Goal: Transaction & Acquisition: Purchase product/service

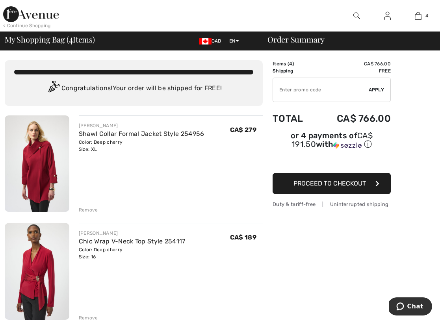
click at [387, 17] on img at bounding box center [387, 15] width 7 height 9
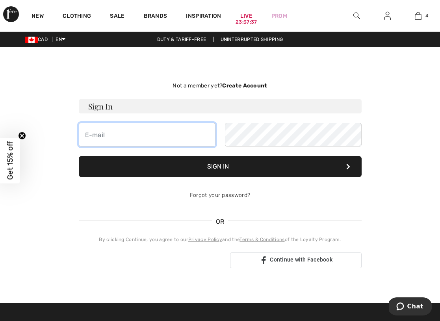
click at [195, 138] on input "email" at bounding box center [147, 135] width 137 height 24
type input "24lyoness@gmail.com"
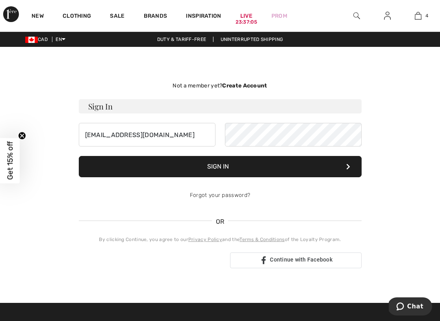
click at [217, 167] on button "Sign In" at bounding box center [220, 166] width 283 height 21
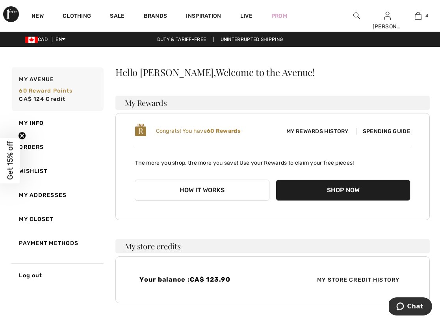
click at [297, 82] on div "Hello Sharon, Welcome to the Avenue! My Rewards Congrats! You have 60 Rewards M…" at bounding box center [272, 185] width 314 height 236
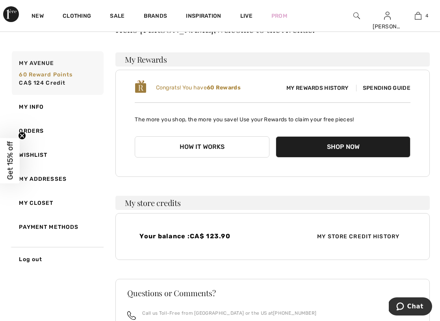
scroll to position [74, 0]
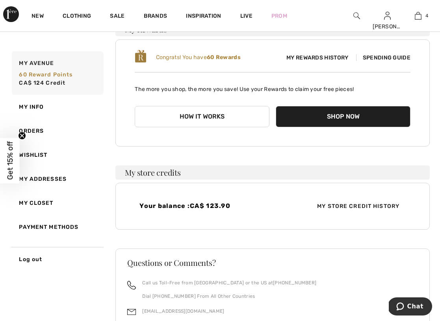
click at [325, 120] on button "Shop Now" at bounding box center [343, 116] width 135 height 21
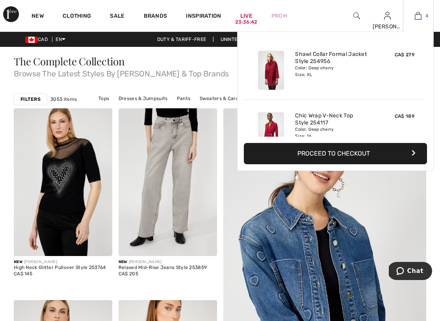
click at [421, 14] on img at bounding box center [418, 15] width 7 height 9
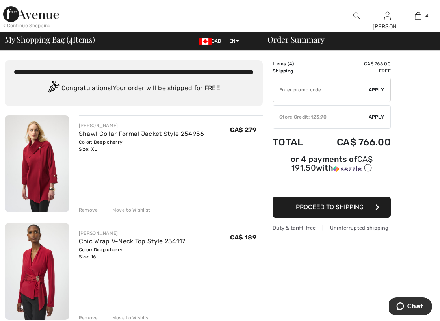
click at [350, 118] on div "Store Credit: 123.90" at bounding box center [321, 116] width 96 height 7
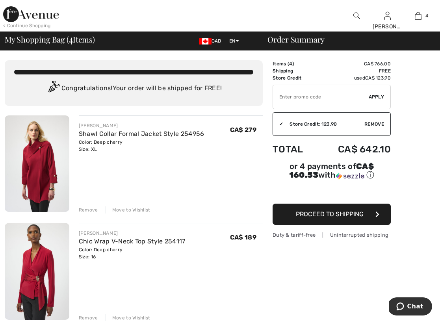
click at [349, 215] on span "Proceed to Shipping" at bounding box center [330, 213] width 68 height 7
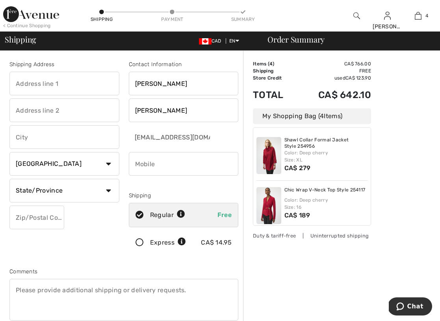
click at [76, 82] on input "text" at bounding box center [64, 84] width 110 height 24
type input "[STREET_ADDRESS]"
click at [76, 137] on input "text" at bounding box center [64, 137] width 110 height 24
type input "Ottawa"
select select "ON"
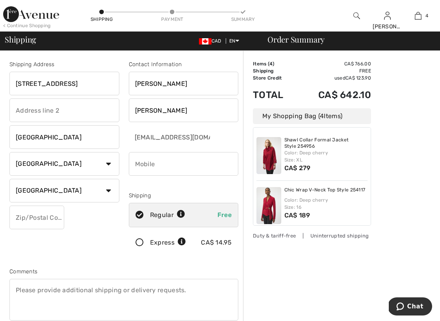
click at [50, 221] on input "text" at bounding box center [36, 218] width 55 height 24
type input "K1M0E5"
click at [77, 245] on div "Shipping Address 10 Maple Lane Ottawa Country Canada United States Afghanistan …" at bounding box center [64, 159] width 119 height 198
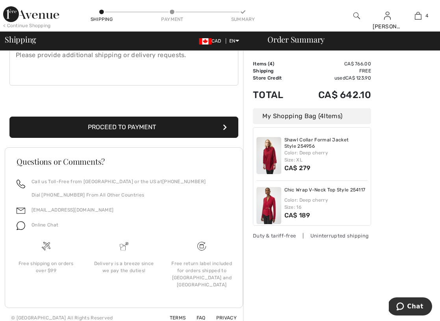
scroll to position [235, 0]
click at [134, 129] on button "Proceed to Payment" at bounding box center [123, 127] width 229 height 21
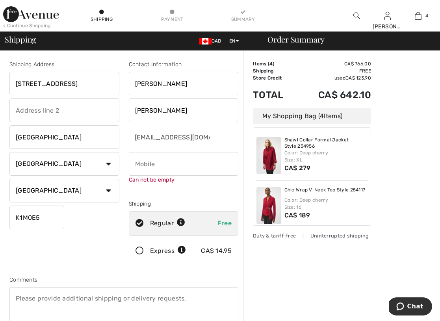
scroll to position [0, 0]
click at [186, 162] on input "phone" at bounding box center [184, 164] width 110 height 24
type input "5193280738"
click at [93, 260] on div "Shipping Address 10 Maple Lane Ottawa Country Canada United States Afghanistan …" at bounding box center [124, 215] width 238 height 349
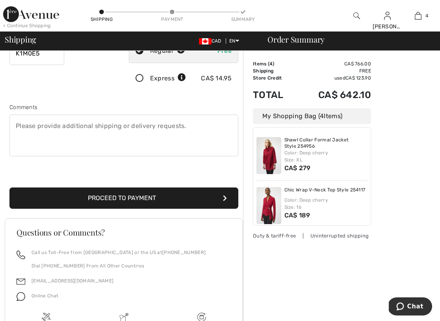
scroll to position [173, 0]
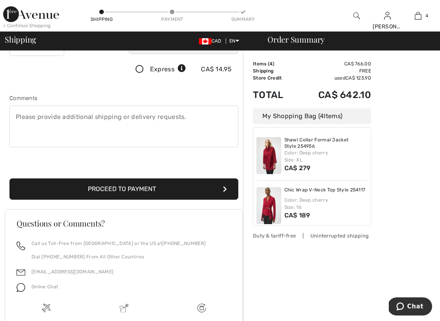
click at [133, 191] on button "Proceed to Payment" at bounding box center [123, 188] width 229 height 21
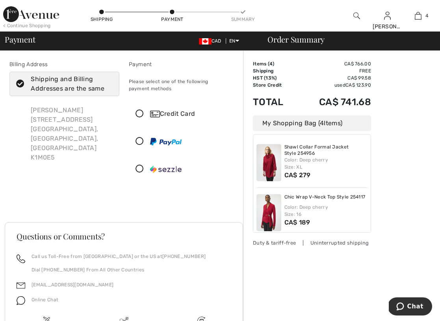
click at [140, 115] on icon at bounding box center [139, 114] width 21 height 8
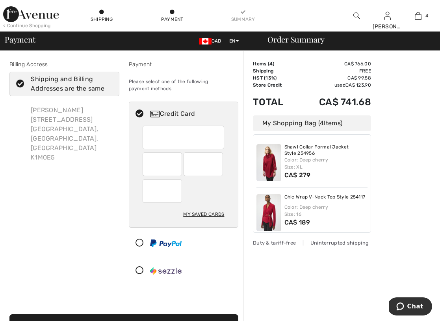
click at [22, 85] on icon at bounding box center [20, 84] width 21 height 8
click at [108, 85] on input "Shipping and Billing Addresses are the same" at bounding box center [110, 84] width 5 height 24
checkbox input "false"
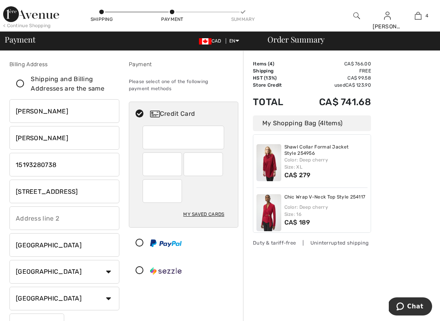
drag, startPoint x: 71, startPoint y: 188, endPoint x: 5, endPoint y: 189, distance: 66.6
click at [5, 189] on div "Billing Address Shipping and Billing Addresses are the same Sharon Lyons 10 Map…" at bounding box center [64, 200] width 119 height 280
type input "[STREET_ADDRESS]"
click at [35, 243] on input "Ottawa" at bounding box center [64, 245] width 110 height 24
type input "a"
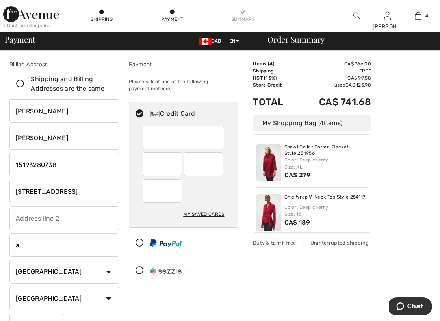
click at [40, 245] on input "a" at bounding box center [64, 245] width 110 height 24
type input "Kelowna"
select select "BC"
click at [4, 261] on div "Billing Address Shipping and Billing Addresses are the same Sharon Lyons 10 Map…" at bounding box center [220, 315] width 440 height 529
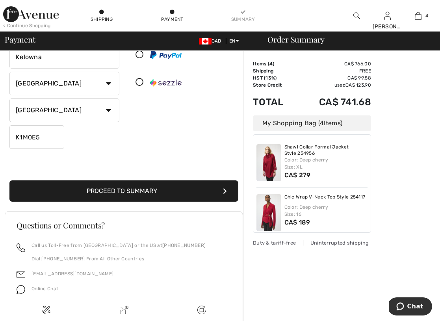
scroll to position [193, 0]
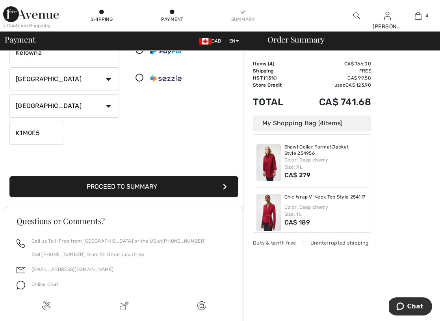
drag, startPoint x: 46, startPoint y: 134, endPoint x: 0, endPoint y: 129, distance: 45.9
click at [0, 130] on div "Billing Address Shipping and Billing Addresses are the same Sharon Lyons 10 Map…" at bounding box center [220, 122] width 440 height 529
type input "V1W3Z9"
click at [119, 184] on button "Proceed to Summary" at bounding box center [123, 186] width 229 height 21
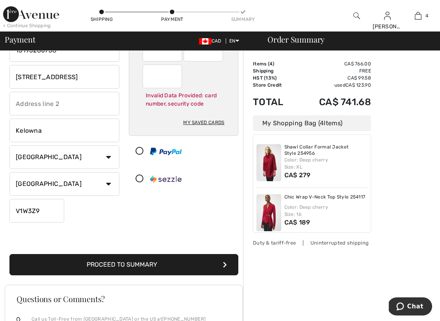
scroll to position [39, 0]
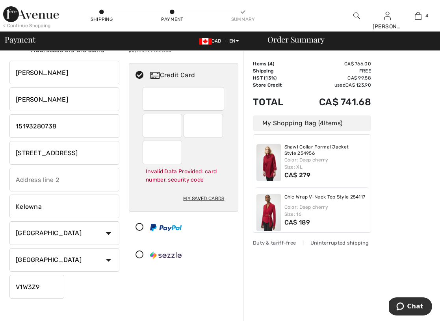
click at [417, 218] on div "Order Summary Details Items ( 4 ) CA$ 766.00 Promo code CA$ 0.00 Shipping Free …" at bounding box center [341, 276] width 197 height 529
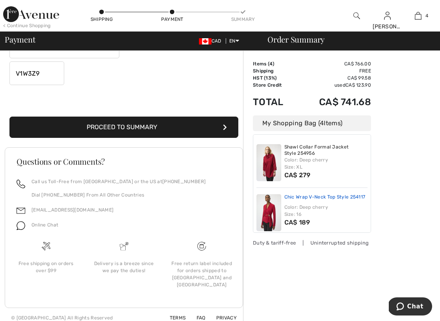
scroll to position [252, 0]
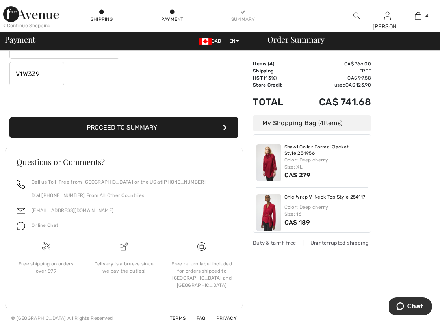
click at [134, 126] on button "Proceed to Summary" at bounding box center [123, 127] width 229 height 21
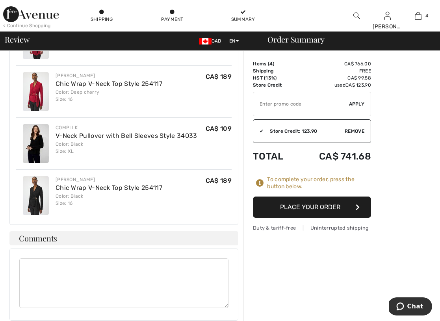
scroll to position [489, 0]
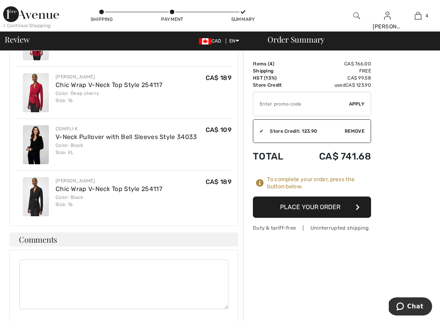
click at [323, 204] on button "Place Your Order" at bounding box center [312, 207] width 118 height 21
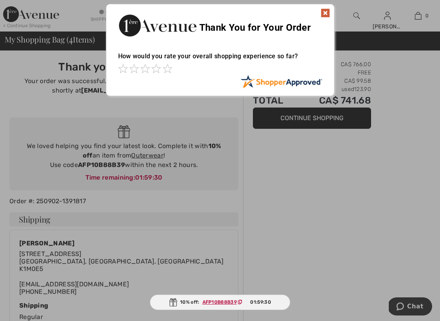
click at [325, 11] on img at bounding box center [325, 12] width 9 height 9
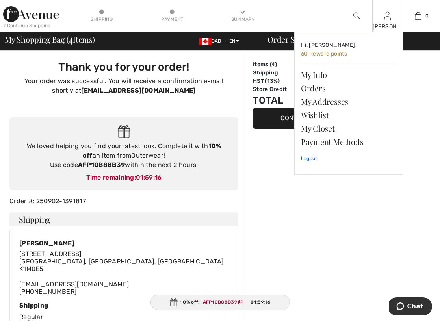
click at [311, 158] on link "Logout" at bounding box center [348, 159] width 95 height 20
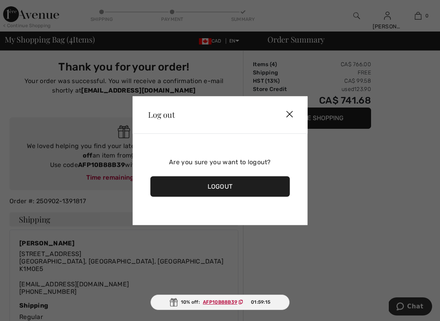
click at [226, 188] on div "Logout" at bounding box center [220, 186] width 140 height 20
